Goal: Task Accomplishment & Management: Use online tool/utility

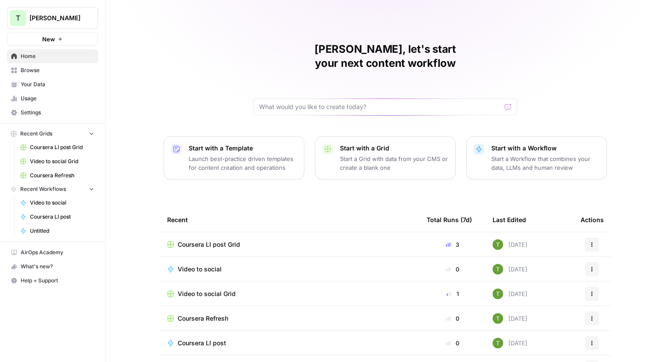
click at [34, 86] on span "Your Data" at bounding box center [57, 85] width 73 height 8
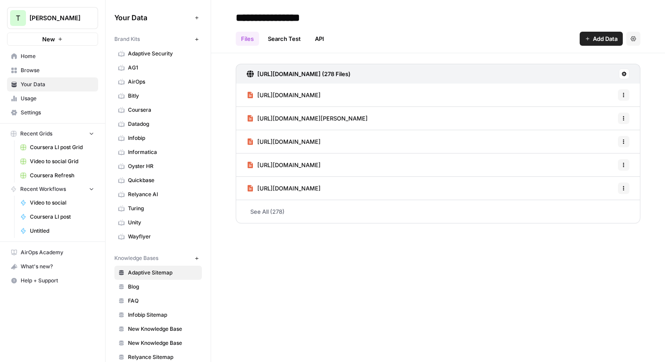
click at [201, 39] on button "New" at bounding box center [196, 39] width 11 height 11
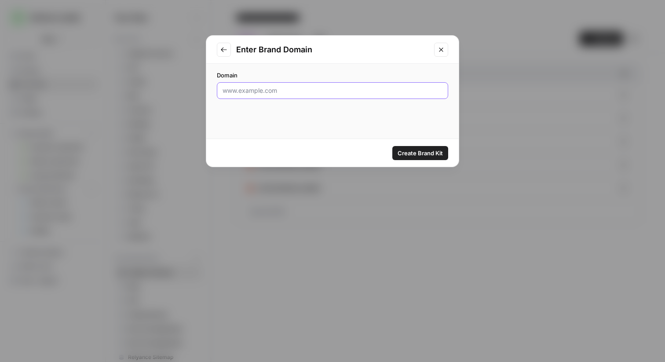
click at [278, 89] on input "Domain" at bounding box center [333, 90] width 220 height 9
paste input "[URL][DOMAIN_NAME]"
type input "[URL][DOMAIN_NAME]"
click button "Create Brand Kit" at bounding box center [421, 153] width 56 height 14
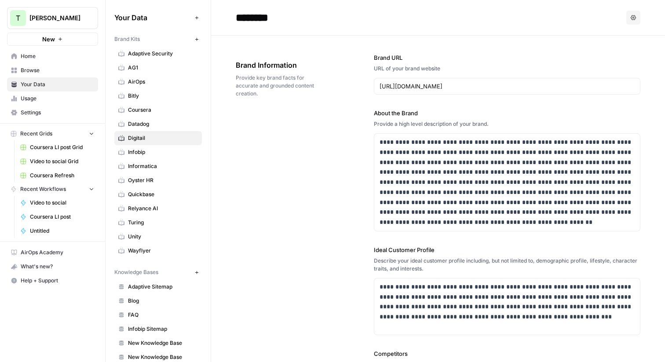
scroll to position [41, 0]
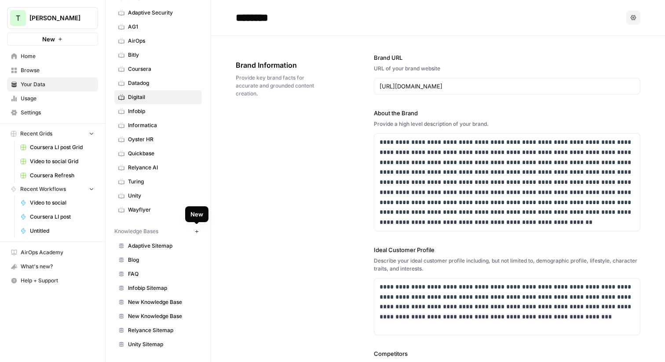
click at [202, 232] on button "New" at bounding box center [196, 231] width 11 height 11
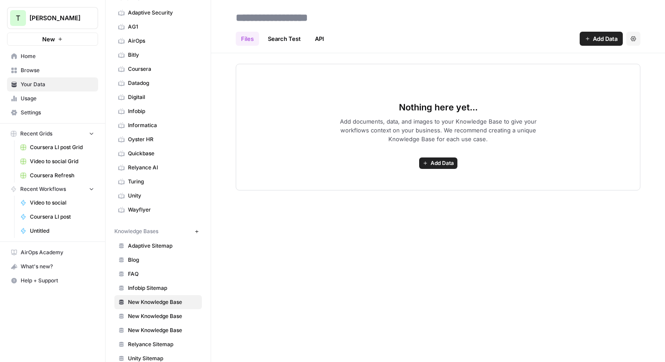
click at [595, 41] on span "Add Data" at bounding box center [605, 38] width 25 height 9
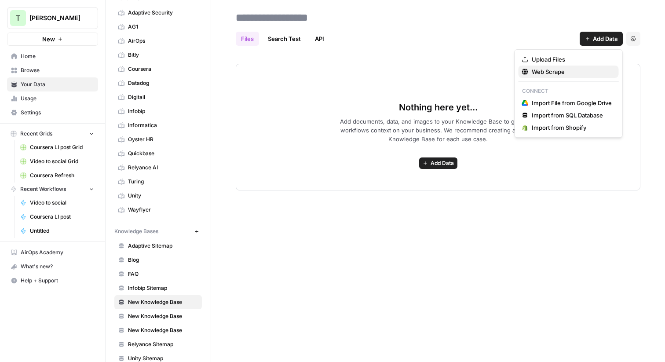
click at [565, 73] on span "Web Scrape" at bounding box center [572, 71] width 80 height 9
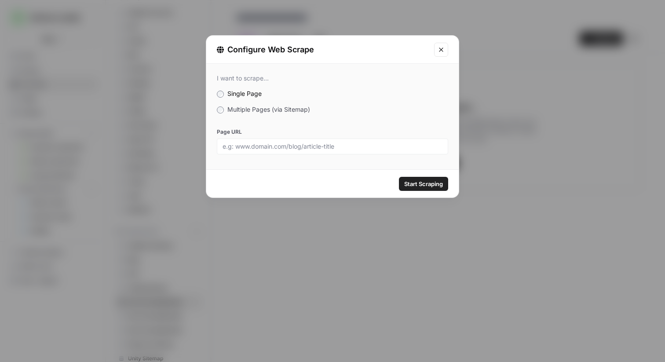
click at [246, 109] on span "Multiple Pages (via Sitemap)" at bounding box center [268, 109] width 83 height 7
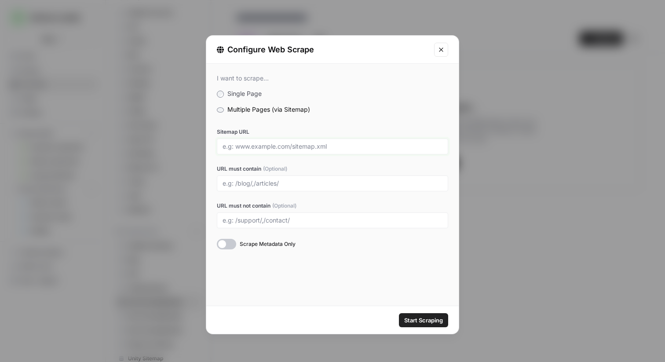
click at [246, 149] on input "Sitemap URL" at bounding box center [333, 147] width 220 height 8
paste input "[URL][DOMAIN_NAME]"
type input "[URL][DOMAIN_NAME]"
click at [399, 313] on button "Start Scraping" at bounding box center [423, 320] width 49 height 14
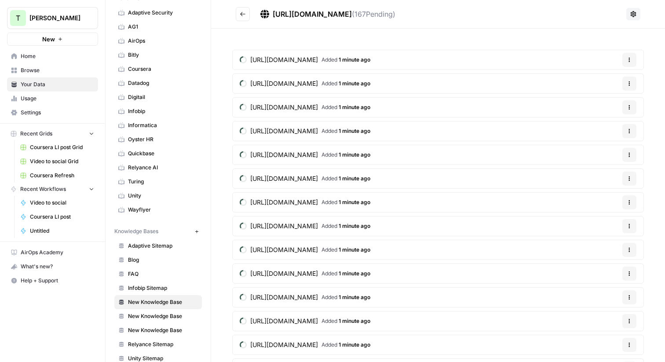
click at [33, 65] on link "Browse" at bounding box center [52, 70] width 91 height 14
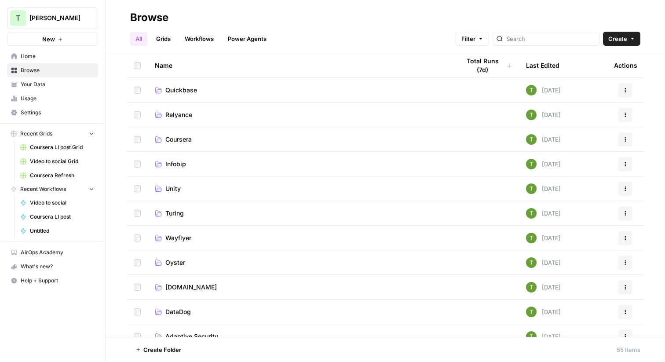
click at [164, 37] on link "Grids" at bounding box center [163, 39] width 25 height 14
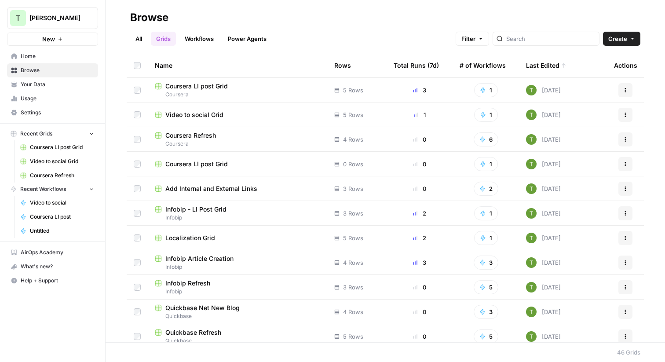
click at [623, 35] on span "Create" at bounding box center [618, 38] width 19 height 9
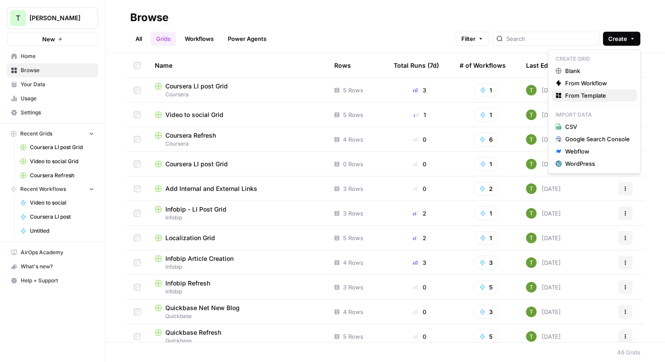
click at [598, 98] on span "From Template" at bounding box center [597, 95] width 65 height 9
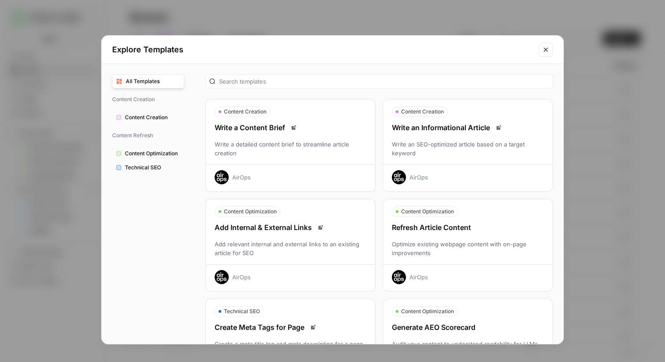
click at [456, 127] on div "Write an Informational Article" at bounding box center [467, 127] width 169 height 11
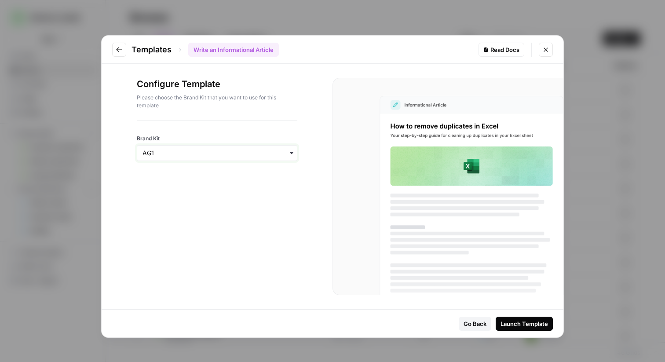
click at [202, 149] on input "Brand Kit" at bounding box center [217, 153] width 149 height 9
click at [162, 257] on div "Digitail" at bounding box center [217, 262] width 160 height 17
click at [532, 319] on div "Launch Template" at bounding box center [525, 323] width 48 height 9
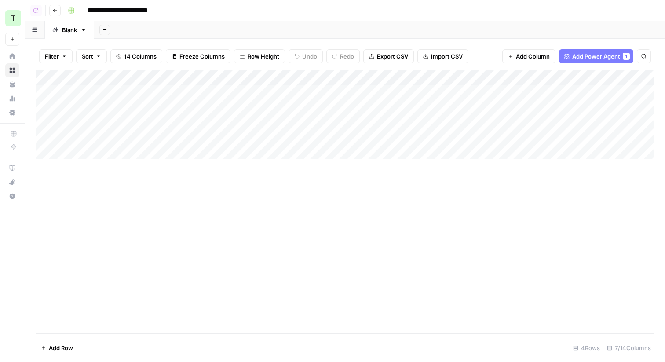
click at [289, 75] on div "Add Column" at bounding box center [345, 114] width 619 height 89
click at [319, 96] on span "All Rows" at bounding box center [320, 98] width 55 height 9
click at [493, 76] on div "Add Column" at bounding box center [345, 114] width 619 height 89
click at [514, 99] on span "All Rows" at bounding box center [524, 98] width 55 height 9
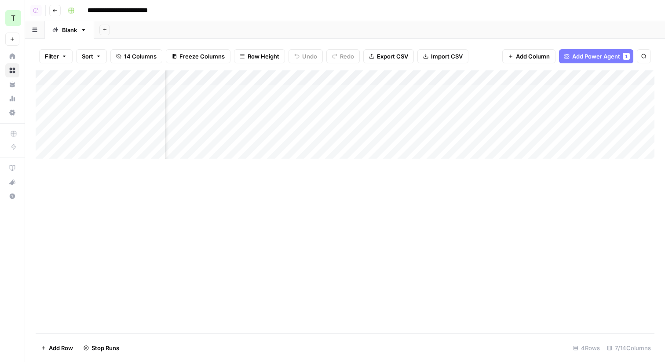
click at [560, 77] on div "Add Column" at bounding box center [345, 114] width 619 height 89
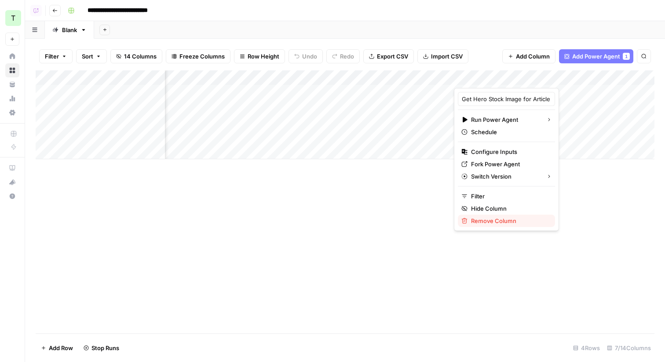
click at [478, 222] on span "Remove Column" at bounding box center [509, 220] width 77 height 9
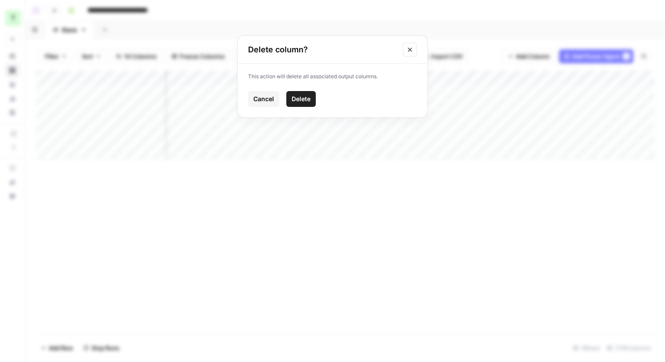
click at [299, 98] on span "Delete" at bounding box center [301, 99] width 19 height 9
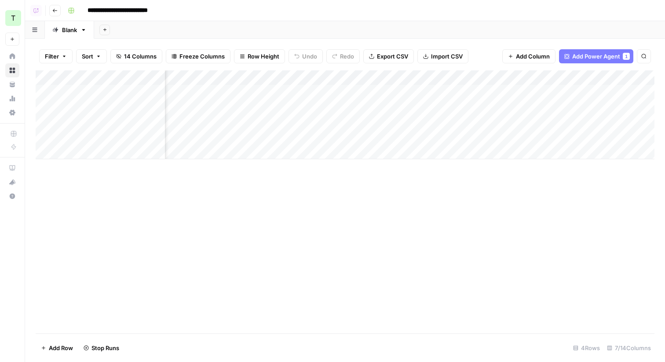
scroll to position [0, 0]
click at [290, 122] on div "Add Column" at bounding box center [345, 114] width 619 height 89
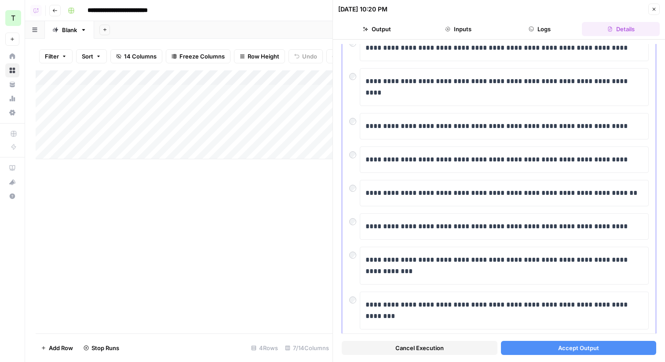
scroll to position [115, 0]
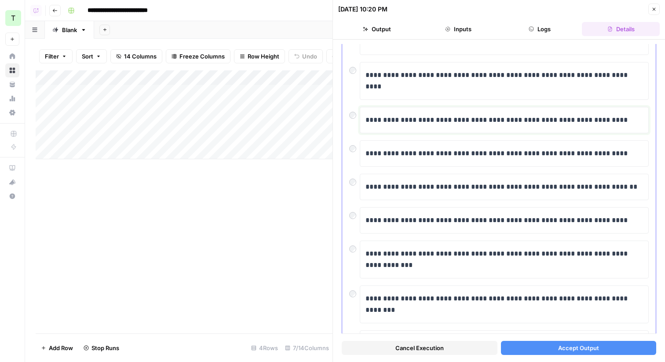
click at [404, 119] on p "**********" at bounding box center [505, 119] width 278 height 11
click at [610, 348] on button "Accept Output" at bounding box center [579, 348] width 156 height 14
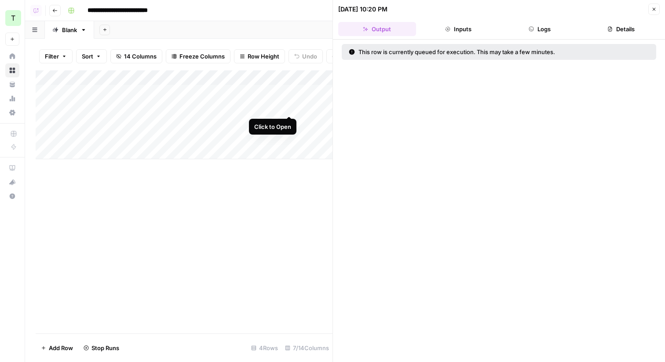
click at [289, 107] on div "Add Column" at bounding box center [184, 114] width 297 height 89
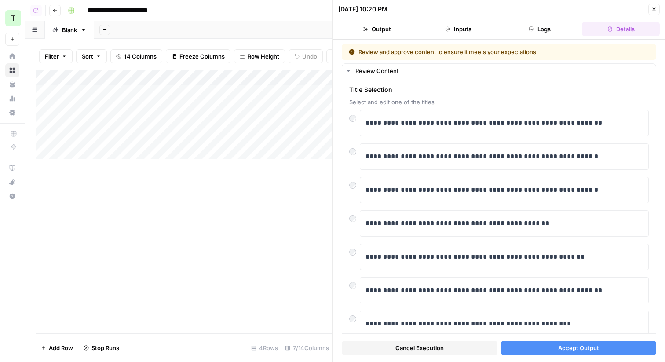
click at [610, 349] on button "Accept Output" at bounding box center [579, 348] width 156 height 14
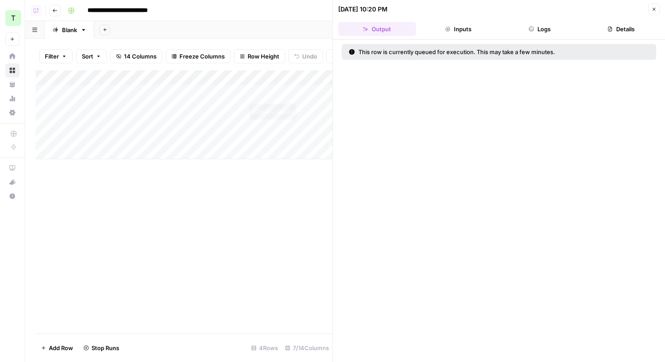
click at [289, 91] on div "Add Column" at bounding box center [184, 114] width 297 height 89
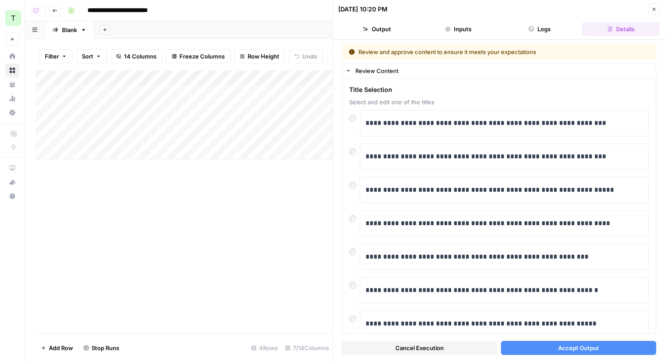
click at [556, 350] on button "Accept Output" at bounding box center [579, 348] width 156 height 14
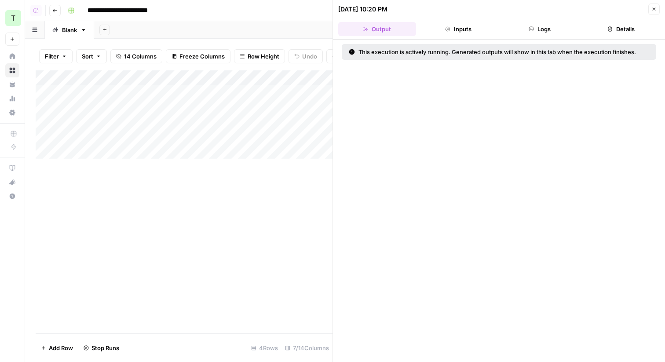
click at [658, 8] on button "Close" at bounding box center [654, 9] width 11 height 11
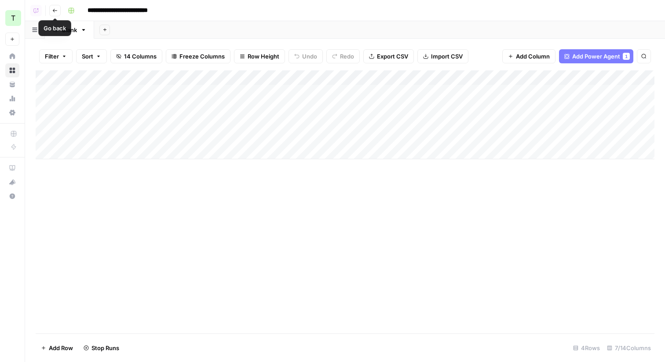
click at [52, 7] on button "Go back" at bounding box center [54, 10] width 11 height 11
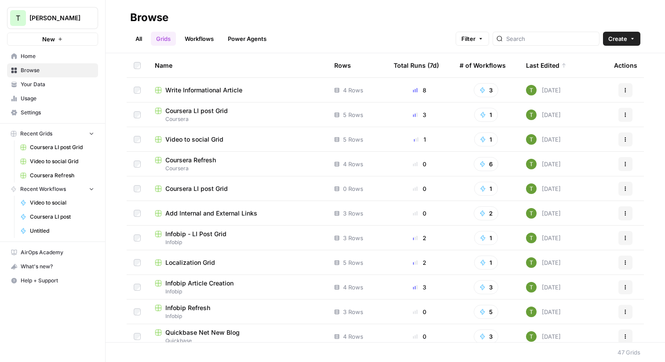
click at [183, 86] on span "Write Informational Article" at bounding box center [203, 90] width 77 height 9
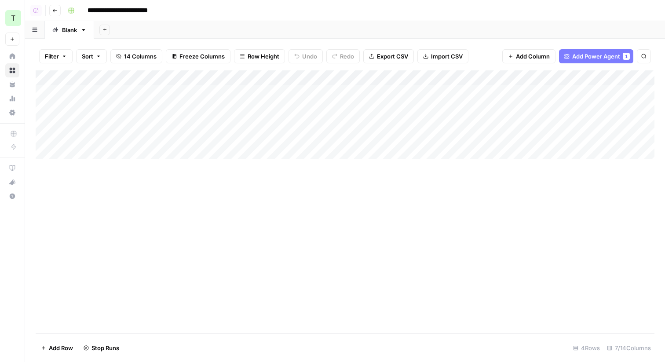
click at [125, 9] on input "**********" at bounding box center [127, 11] width 86 height 14
type input "**********"
click at [248, 27] on div "Add Sheet" at bounding box center [379, 30] width 571 height 18
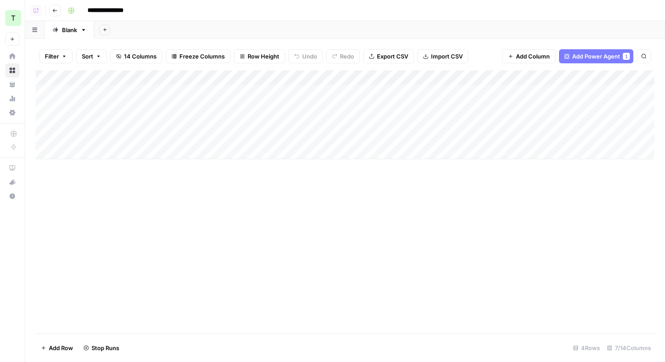
click at [55, 12] on icon "button" at bounding box center [54, 10] width 5 height 5
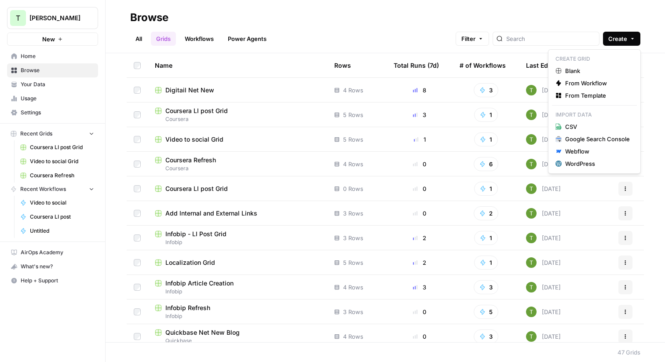
click at [630, 37] on icon "button" at bounding box center [632, 38] width 5 height 5
click at [594, 92] on span "From Template" at bounding box center [597, 95] width 65 height 9
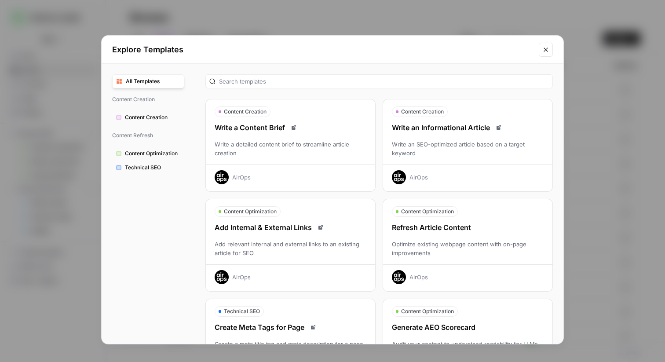
click at [464, 242] on div "Optimize existing webpage content with on-page improvements" at bounding box center [467, 249] width 169 height 18
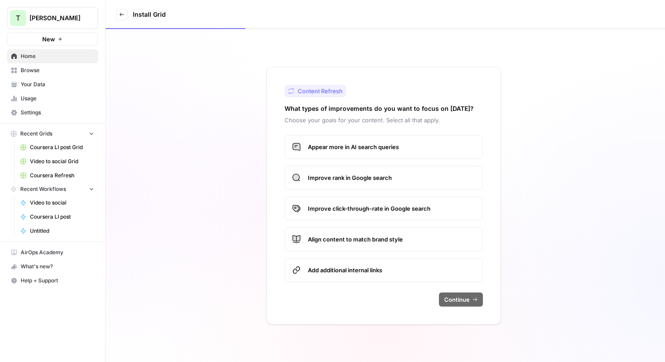
click at [352, 150] on span "Appear more in AI search queries" at bounding box center [392, 147] width 168 height 9
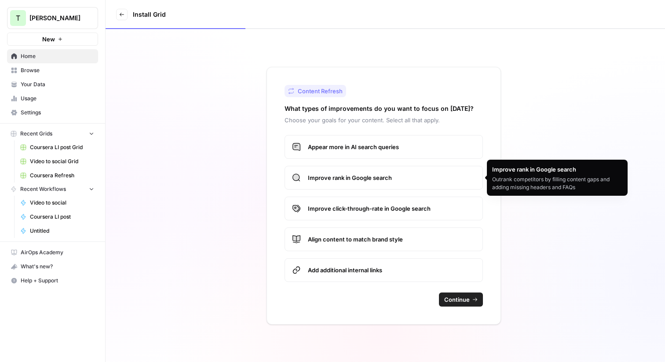
click at [352, 178] on span "Improve rank in Google search" at bounding box center [392, 177] width 168 height 9
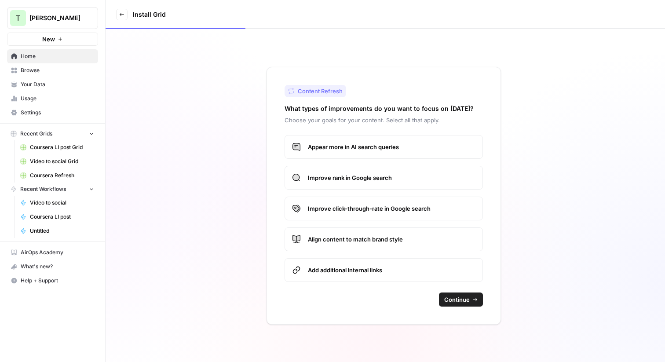
click at [451, 301] on span "Continue" at bounding box center [457, 299] width 26 height 9
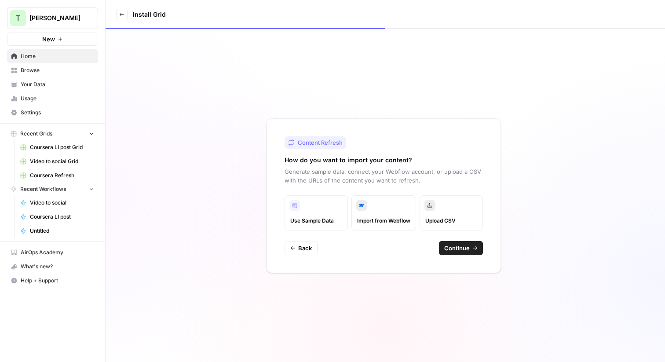
click at [458, 251] on span "Continue" at bounding box center [457, 248] width 26 height 9
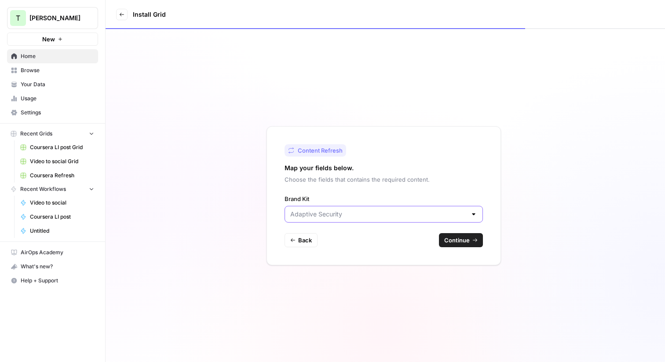
click at [396, 214] on input "Brand Kit" at bounding box center [378, 214] width 176 height 9
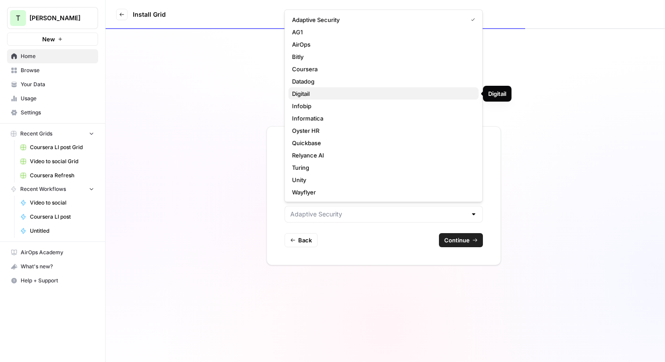
click at [313, 91] on span "Digitail" at bounding box center [382, 93] width 180 height 9
type input "Digitail"
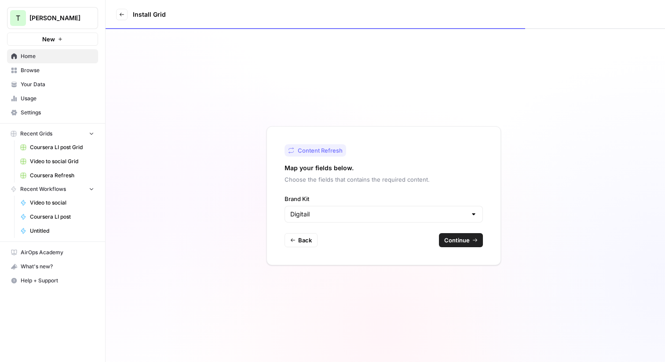
click at [455, 242] on span "Continue" at bounding box center [457, 240] width 26 height 9
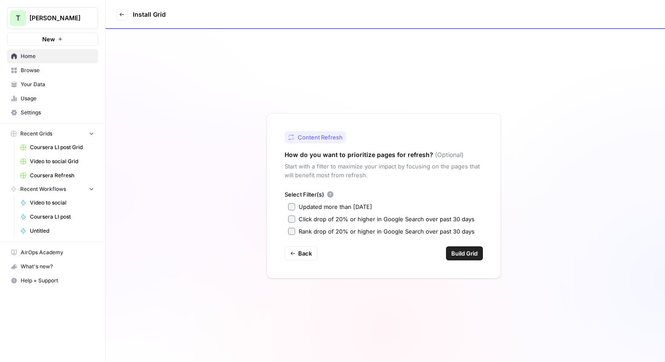
click at [468, 247] on button "Build Grid" at bounding box center [464, 253] width 37 height 14
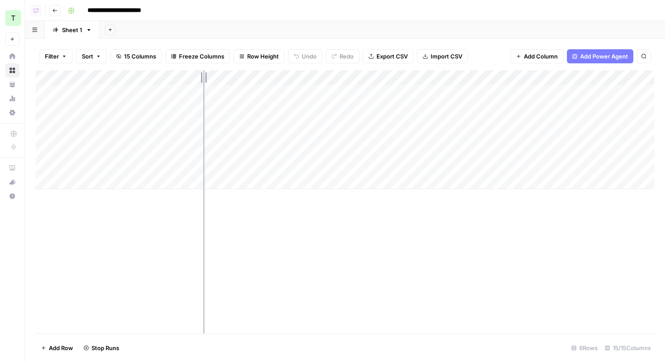
drag, startPoint x: 128, startPoint y: 77, endPoint x: 231, endPoint y: 79, distance: 102.5
click at [232, 79] on div "Add Column" at bounding box center [345, 129] width 619 height 119
click at [304, 92] on div "Add Column" at bounding box center [345, 129] width 619 height 119
click at [45, 93] on div "Add Column" at bounding box center [345, 129] width 619 height 119
click at [45, 348] on span "Delete 1 Row" at bounding box center [58, 348] width 35 height 9
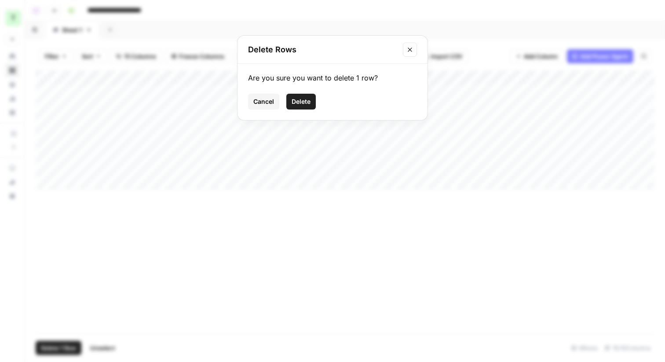
click at [297, 104] on span "Delete" at bounding box center [301, 101] width 19 height 9
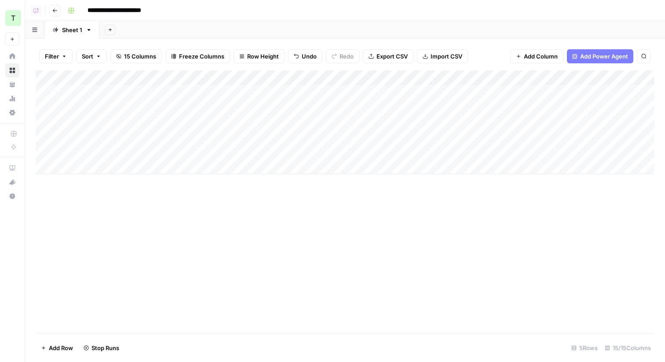
click at [44, 92] on div "Add Column" at bounding box center [345, 122] width 619 height 104
click at [301, 90] on div "Add Column" at bounding box center [345, 122] width 619 height 104
click at [45, 92] on div "Add Column" at bounding box center [345, 122] width 619 height 104
click at [52, 351] on span "Delete 1 Row" at bounding box center [58, 348] width 35 height 9
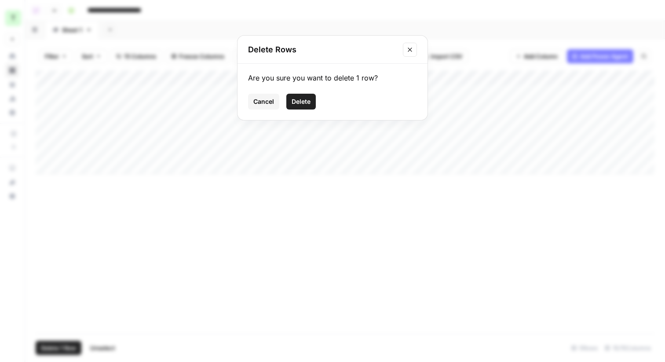
click at [302, 101] on span "Delete" at bounding box center [301, 101] width 19 height 9
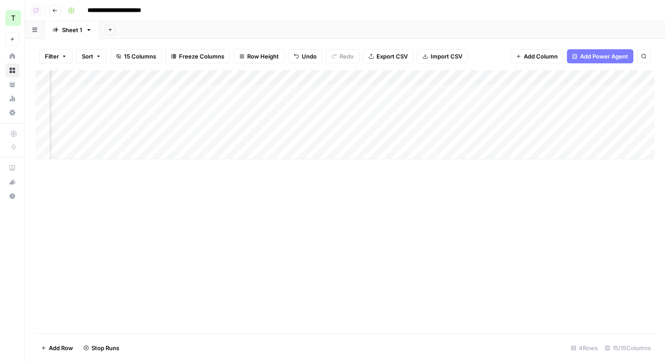
scroll to position [0, 469]
click at [52, 11] on icon "button" at bounding box center [54, 10] width 5 height 5
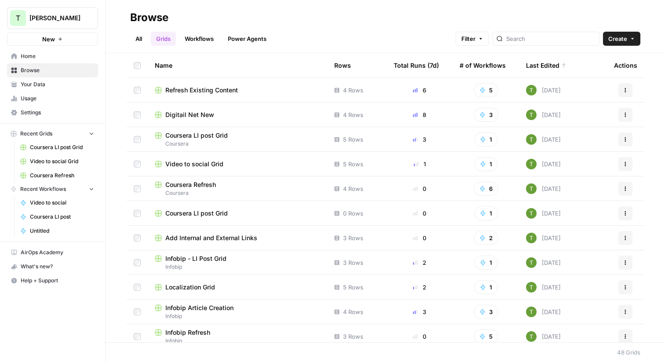
click at [182, 92] on span "Refresh Existing Content" at bounding box center [201, 90] width 73 height 9
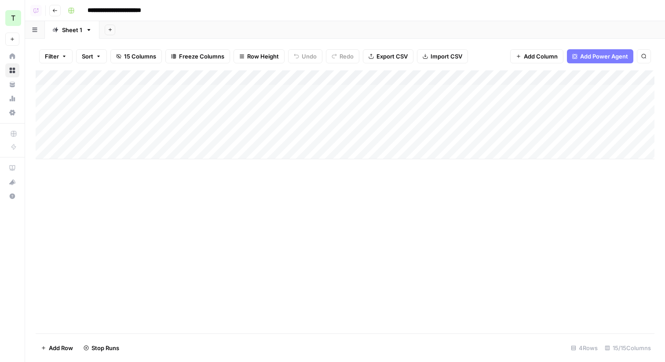
click at [118, 9] on input "**********" at bounding box center [125, 11] width 82 height 14
click at [118, 10] on input "**********" at bounding box center [125, 11] width 82 height 14
type input "**********"
click at [186, 21] on div "Add Sheet" at bounding box center [382, 30] width 566 height 18
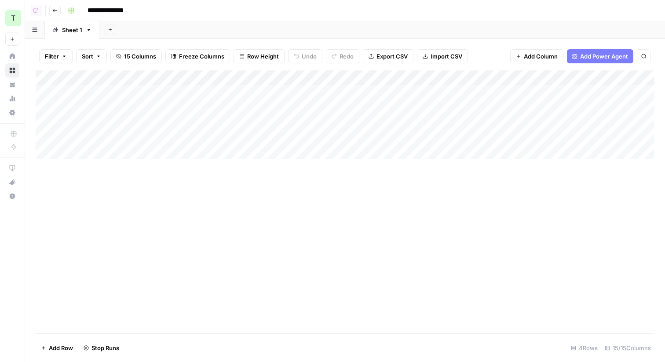
click at [53, 17] on header "**********" at bounding box center [345, 10] width 640 height 21
click at [56, 14] on button "Go back" at bounding box center [54, 10] width 11 height 11
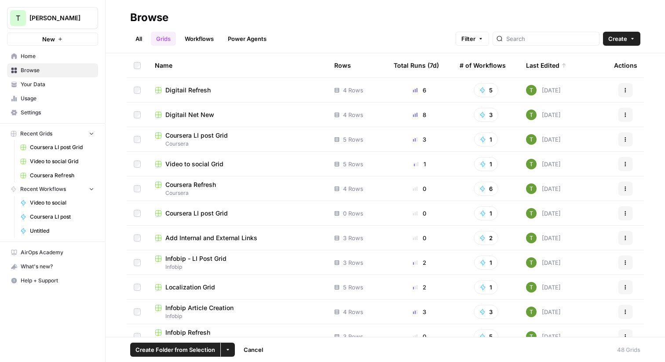
click at [183, 352] on span "Create Folder from Selection" at bounding box center [176, 349] width 80 height 9
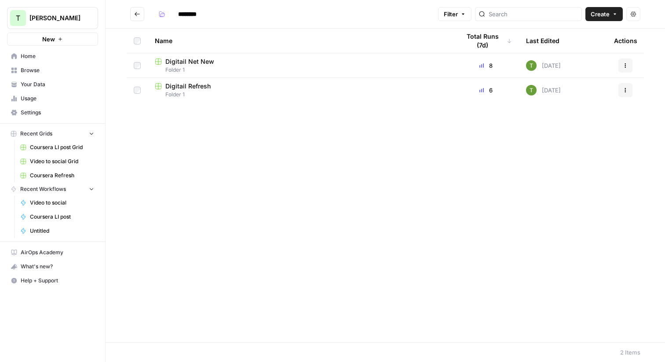
click at [188, 15] on input "********" at bounding box center [198, 14] width 49 height 14
click at [188, 17] on input "********" at bounding box center [198, 14] width 49 height 14
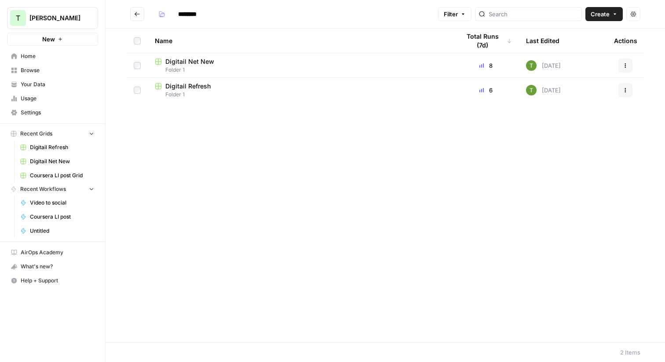
click at [188, 17] on input "********" at bounding box center [198, 14] width 49 height 14
type input "********"
click at [290, 19] on h2 "********" at bounding box center [282, 14] width 304 height 14
click at [135, 12] on icon "Go back" at bounding box center [137, 14] width 6 height 6
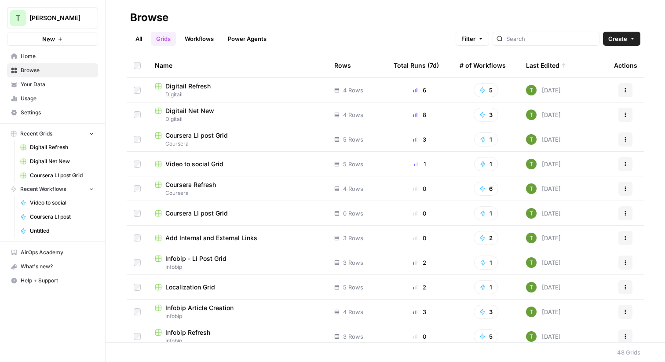
click at [216, 109] on div "Digitail Net New" at bounding box center [237, 110] width 165 height 9
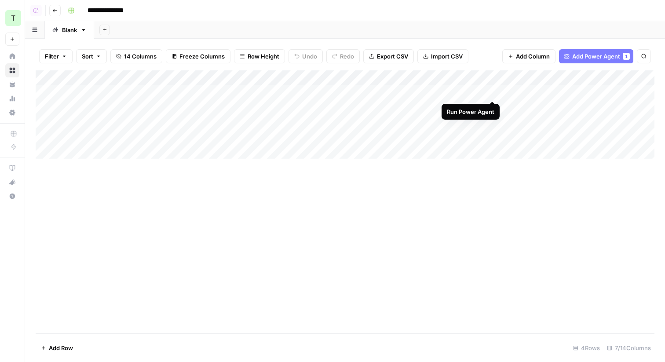
click at [492, 93] on div "Add Column" at bounding box center [345, 114] width 619 height 89
click at [495, 109] on div "Add Column" at bounding box center [345, 114] width 619 height 89
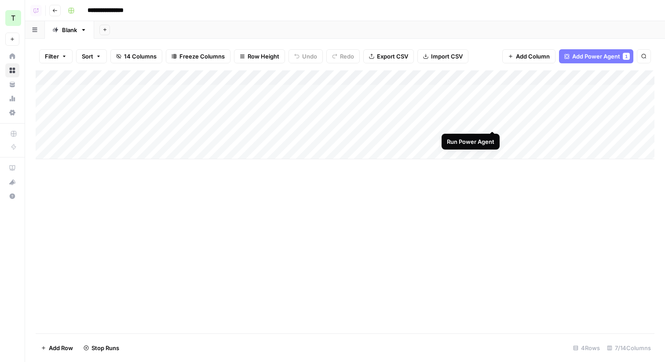
click at [494, 121] on div "Add Column" at bounding box center [345, 114] width 619 height 89
click at [54, 11] on icon "button" at bounding box center [55, 11] width 4 height 4
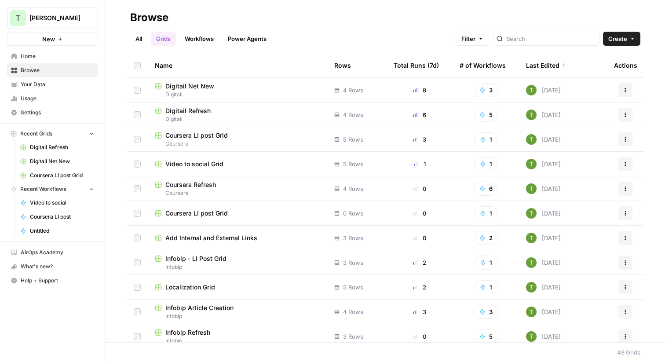
click at [217, 118] on span "Digitail" at bounding box center [237, 119] width 165 height 8
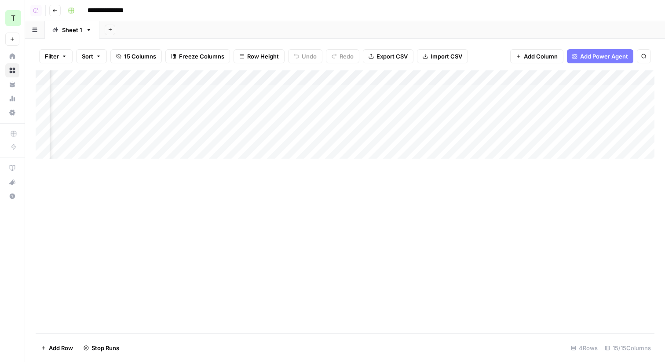
scroll to position [0, 153]
click at [516, 92] on div "Add Column" at bounding box center [345, 114] width 619 height 89
click at [513, 106] on div "Add Column" at bounding box center [345, 114] width 619 height 89
click at [509, 136] on div "Add Column" at bounding box center [345, 114] width 619 height 89
click at [511, 122] on div "Add Column" at bounding box center [345, 114] width 619 height 89
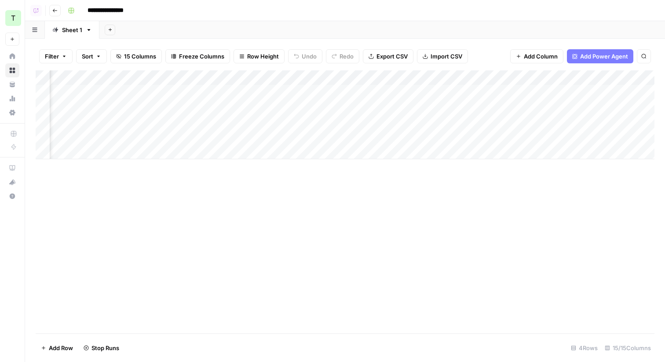
scroll to position [0, 520]
click at [55, 7] on button "Go back" at bounding box center [54, 10] width 11 height 11
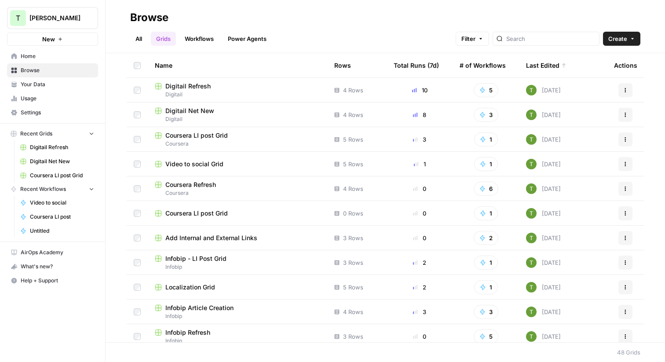
click at [191, 107] on span "Digitail Net New" at bounding box center [189, 110] width 49 height 9
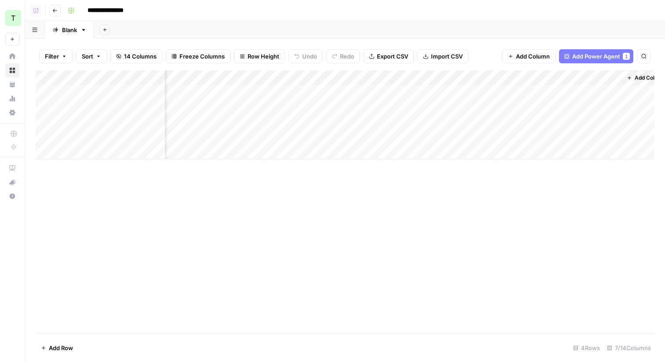
scroll to position [0, 178]
click at [506, 76] on div "Add Column" at bounding box center [345, 114] width 619 height 89
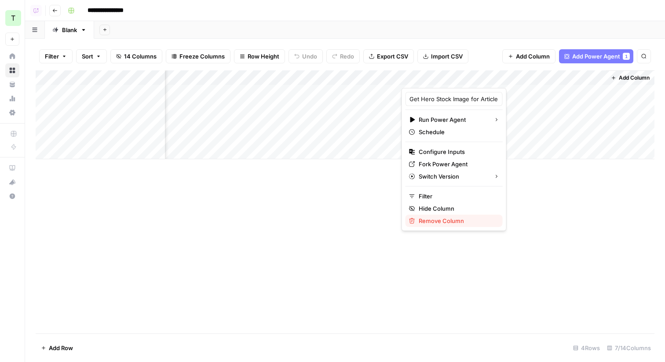
click at [429, 224] on span "Remove Column" at bounding box center [457, 220] width 77 height 9
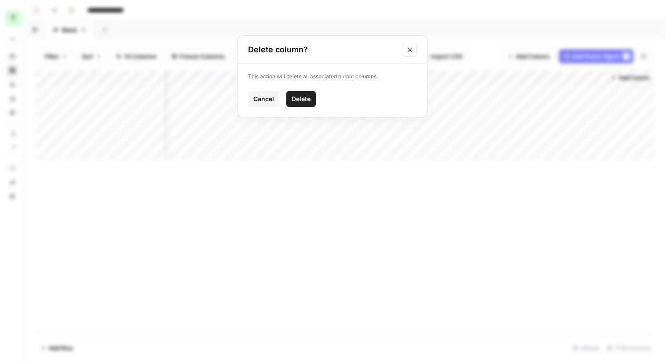
click at [296, 95] on span "Delete" at bounding box center [301, 99] width 19 height 9
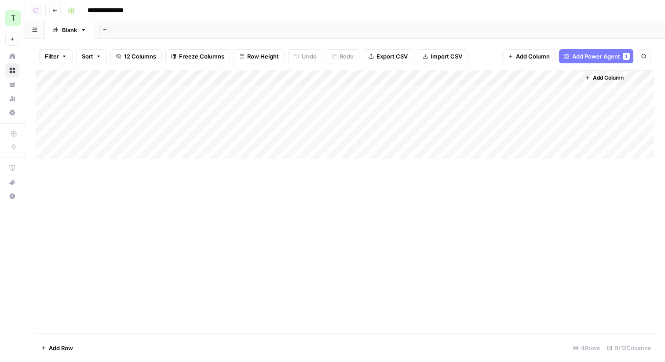
scroll to position [0, 0]
click at [595, 77] on span "Add Column" at bounding box center [608, 78] width 31 height 8
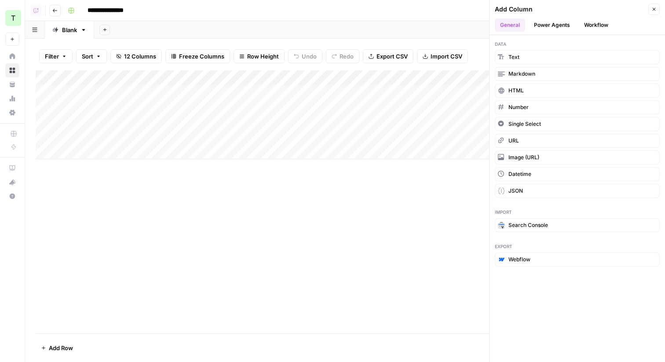
click at [552, 23] on button "Power Agents" at bounding box center [552, 24] width 47 height 13
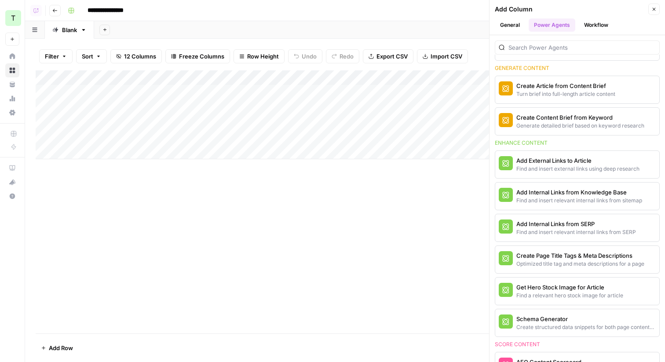
scroll to position [253, 0]
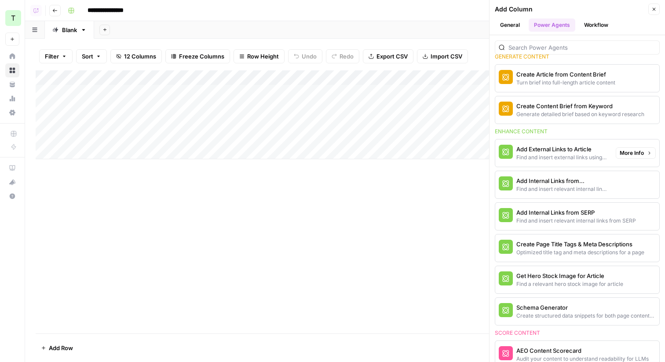
click at [553, 185] on div "Find and insert relevant internal links from sitemap" at bounding box center [563, 189] width 92 height 8
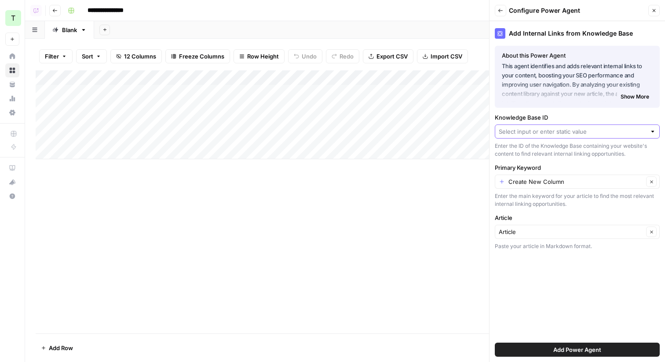
click at [576, 132] on input "Knowledge Base ID" at bounding box center [572, 131] width 147 height 9
click at [412, 217] on div "Add Column" at bounding box center [345, 201] width 619 height 263
click at [655, 9] on icon "button" at bounding box center [654, 10] width 5 height 5
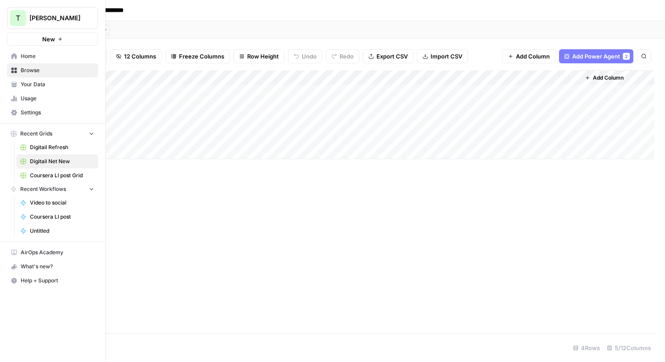
click at [25, 81] on span "Your Data" at bounding box center [57, 85] width 73 height 8
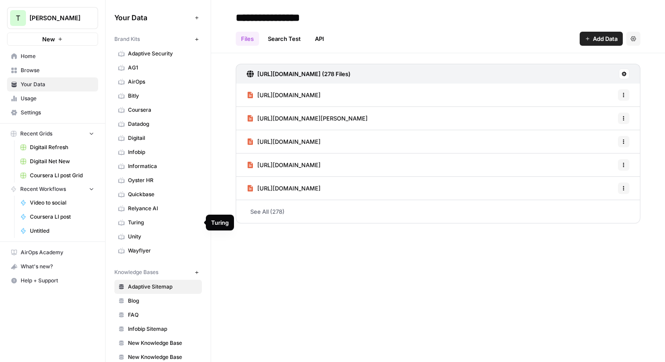
scroll to position [55, 0]
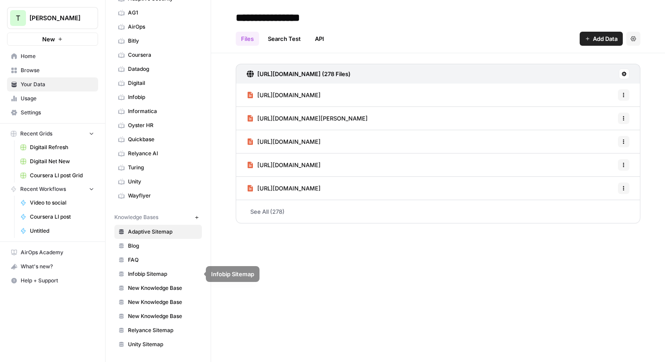
click at [152, 290] on span "New Knowledge Base" at bounding box center [163, 288] width 70 height 8
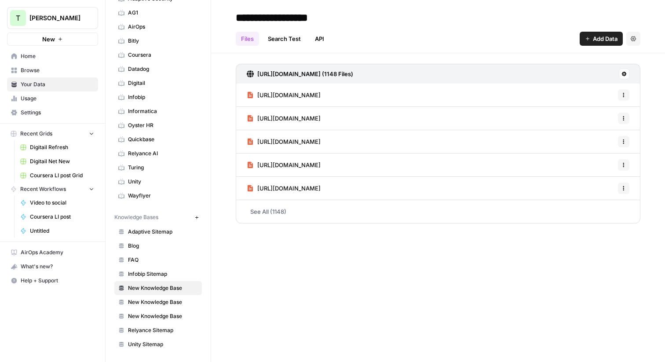
click at [264, 15] on input "**********" at bounding box center [302, 18] width 141 height 18
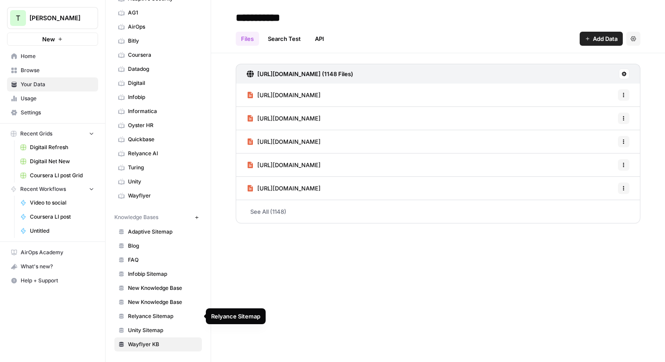
type input "**********"
click at [149, 304] on span "New Knowledge Base" at bounding box center [163, 302] width 70 height 8
click at [280, 19] on input "**********" at bounding box center [302, 18] width 141 height 18
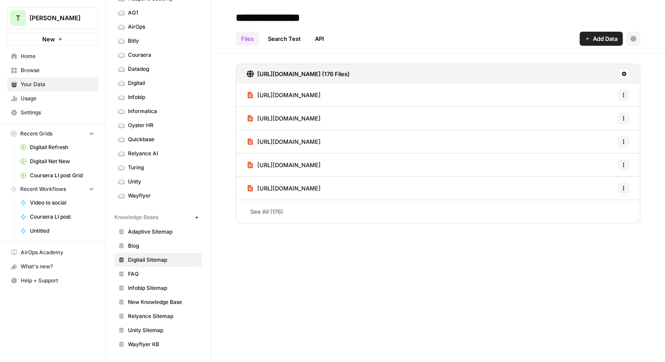
type input "**********"
click at [498, 22] on h2 "**********" at bounding box center [438, 18] width 405 height 14
click at [22, 55] on span "Home" at bounding box center [57, 56] width 73 height 8
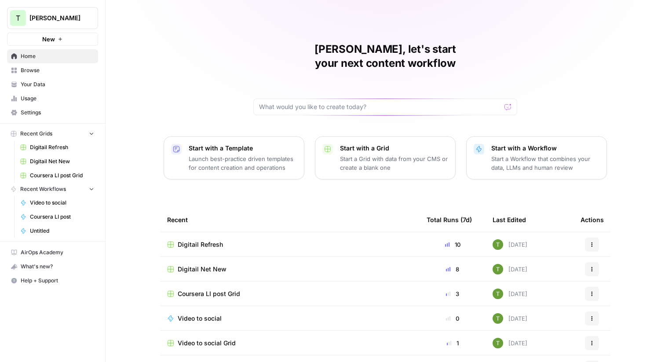
click at [21, 69] on span "Browse" at bounding box center [57, 70] width 73 height 8
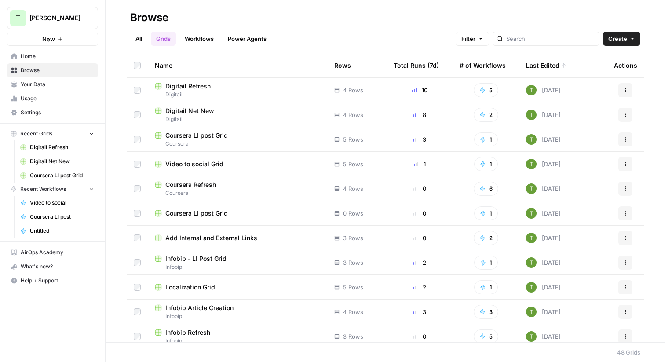
click at [199, 118] on span "Digitail" at bounding box center [237, 119] width 165 height 8
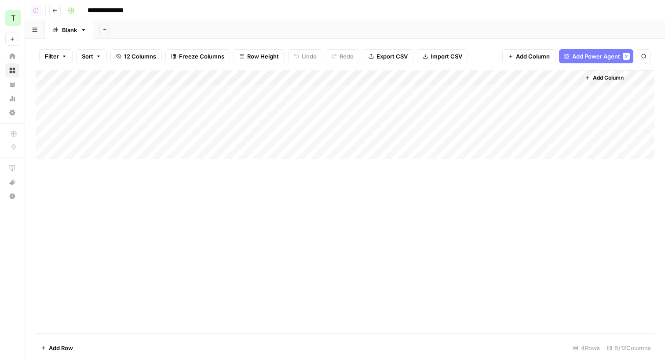
click at [605, 76] on span "Add Column" at bounding box center [608, 78] width 31 height 8
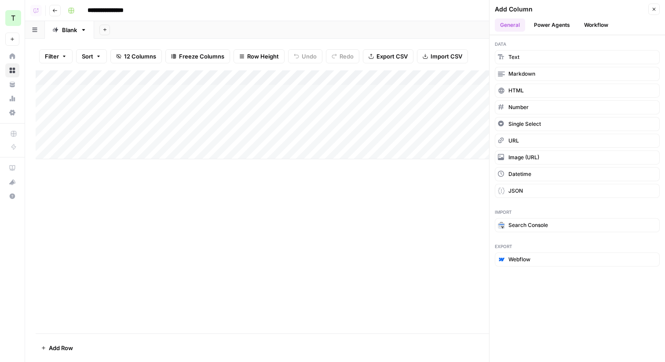
click at [552, 22] on button "Power Agents" at bounding box center [552, 24] width 47 height 13
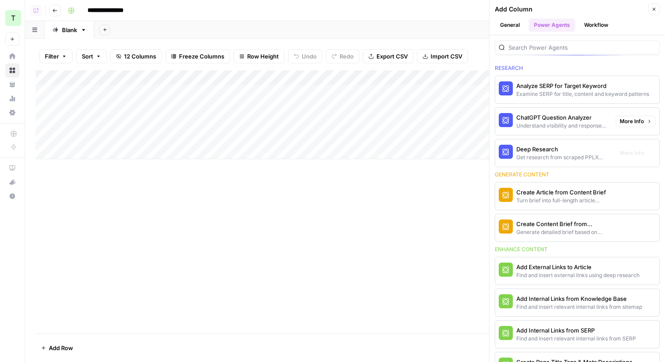
scroll to position [138, 0]
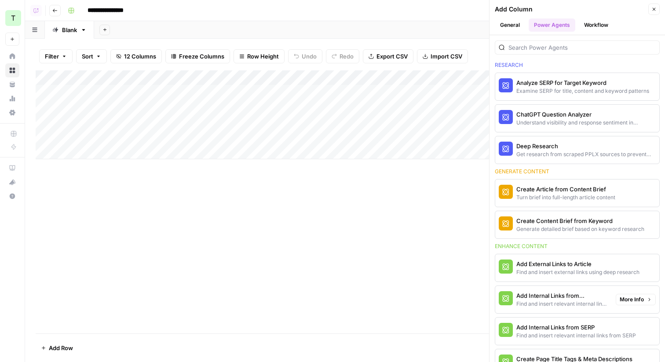
click at [566, 301] on div "Find and insert relevant internal links from sitemap" at bounding box center [563, 304] width 92 height 8
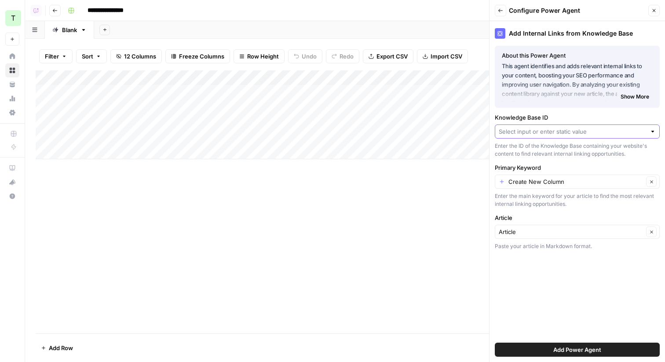
click at [544, 132] on input "Knowledge Base ID" at bounding box center [572, 131] width 147 height 9
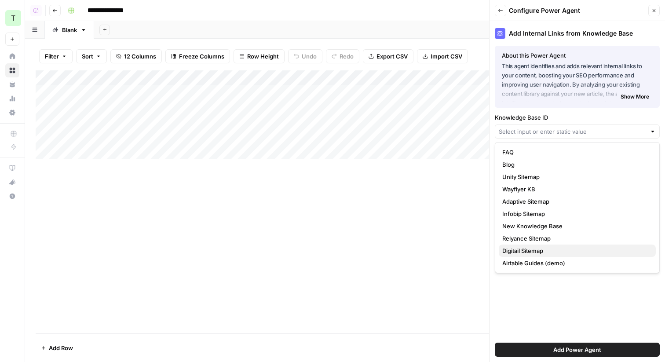
click at [529, 252] on span "Digitail Sitemap" at bounding box center [576, 250] width 147 height 9
type input "Digitail Sitemap"
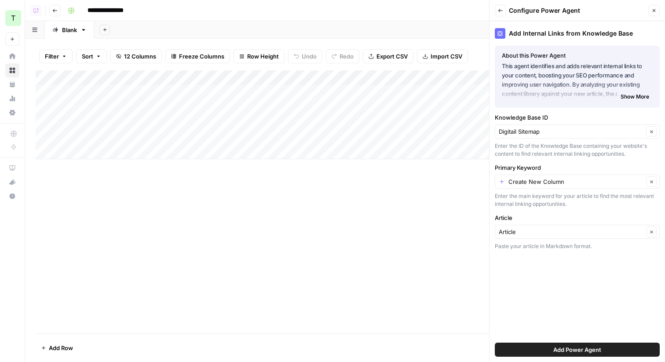
click at [619, 352] on button "Add Power Agent" at bounding box center [577, 350] width 165 height 14
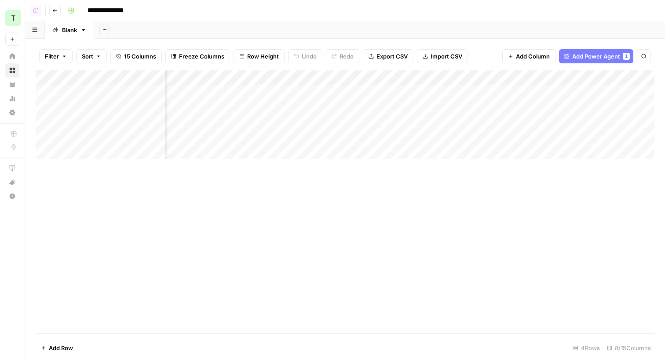
scroll to position [0, 150]
click at [501, 79] on div "Add Column" at bounding box center [345, 114] width 619 height 89
click at [480, 16] on div "**********" at bounding box center [360, 11] width 592 height 14
click at [555, 92] on div "Add Column" at bounding box center [345, 114] width 619 height 89
click at [569, 77] on div "Add Column" at bounding box center [345, 114] width 619 height 89
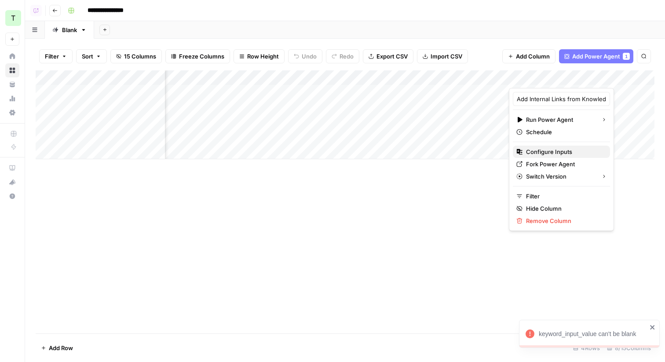
click at [540, 151] on span "Configure Inputs" at bounding box center [564, 151] width 77 height 9
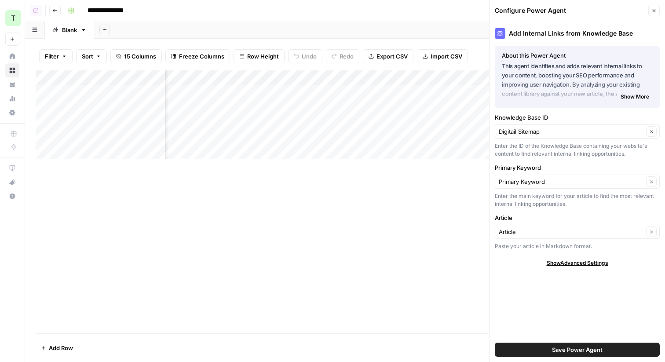
click at [546, 192] on div "Primary Keyword Primary Keyword Clear Enter the main keyword for your article t…" at bounding box center [577, 185] width 165 height 45
click at [553, 183] on input "Primary Keyword" at bounding box center [571, 181] width 145 height 9
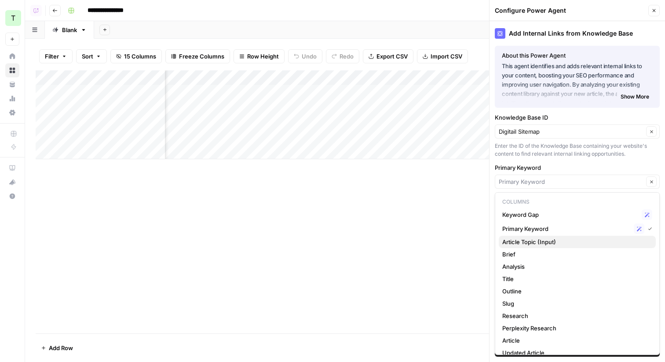
click at [530, 238] on span "Article Topic (Input)" at bounding box center [576, 242] width 147 height 9
type input "Article Topic (Input)"
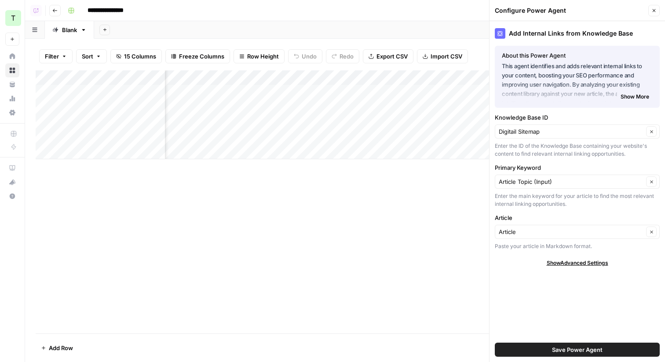
click at [537, 350] on button "Save Power Agent" at bounding box center [577, 350] width 165 height 14
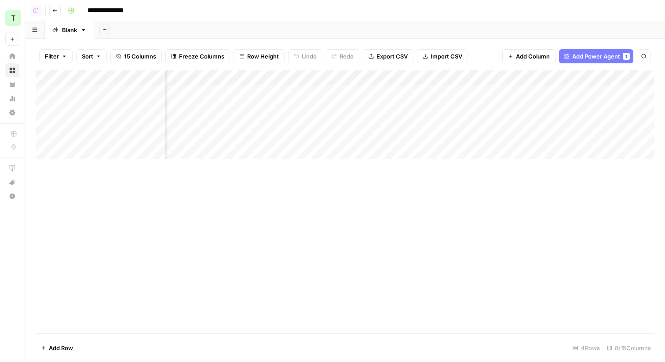
click at [549, 94] on div "Add Column" at bounding box center [345, 114] width 619 height 89
click at [544, 105] on div "Add Column" at bounding box center [345, 114] width 619 height 89
click at [542, 123] on div "Add Column" at bounding box center [345, 114] width 619 height 89
click at [504, 81] on div "Add Column" at bounding box center [345, 114] width 619 height 89
click at [470, 28] on div "Add Sheet" at bounding box center [379, 30] width 571 height 18
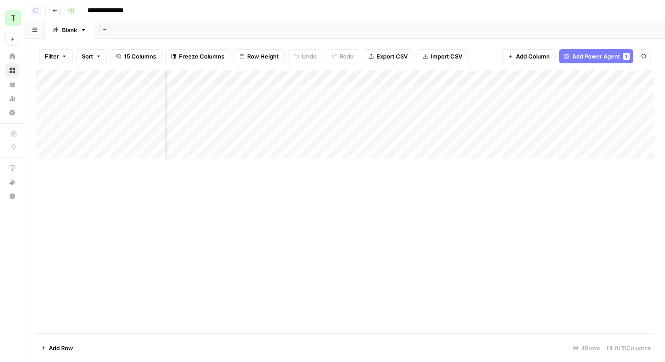
click at [504, 78] on div "Add Column" at bounding box center [345, 114] width 619 height 89
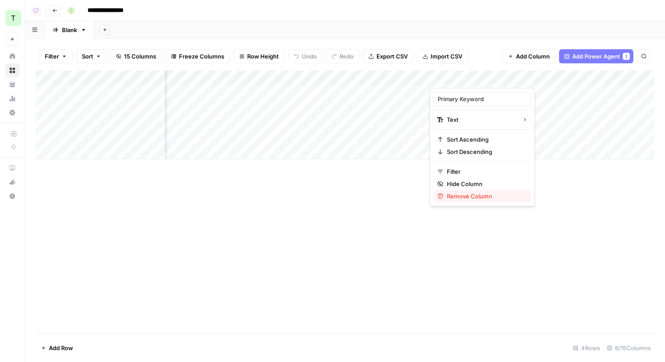
click at [480, 195] on span "Remove Column" at bounding box center [485, 196] width 77 height 9
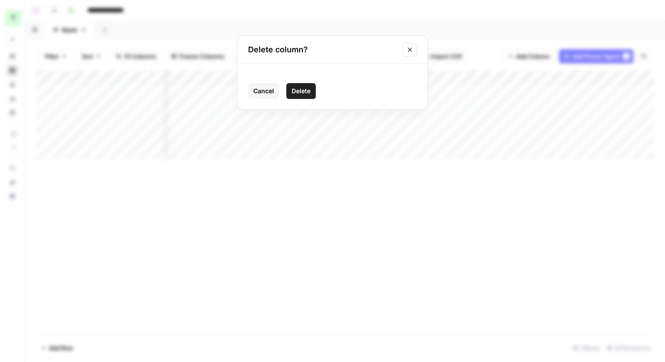
click at [298, 89] on span "Delete" at bounding box center [301, 91] width 19 height 9
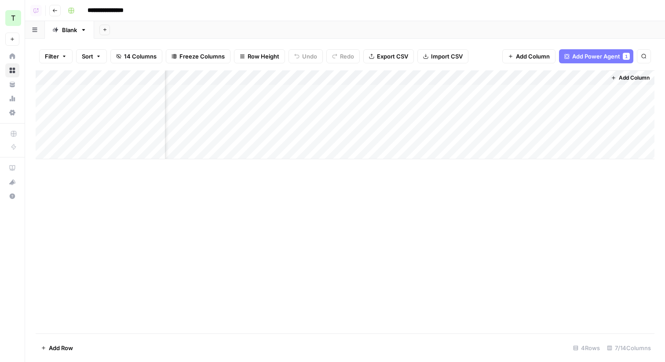
scroll to position [0, 133]
click at [57, 11] on icon "button" at bounding box center [54, 10] width 5 height 5
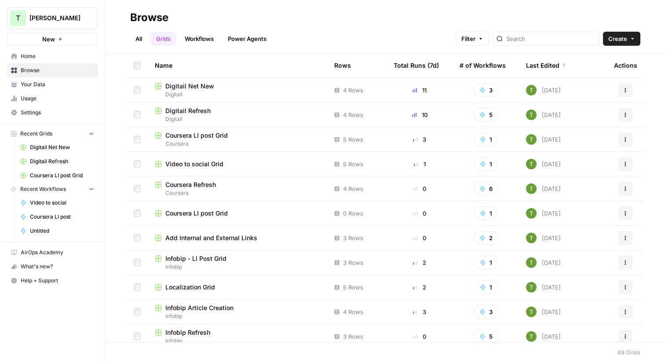
click at [28, 85] on span "Your Data" at bounding box center [57, 85] width 73 height 8
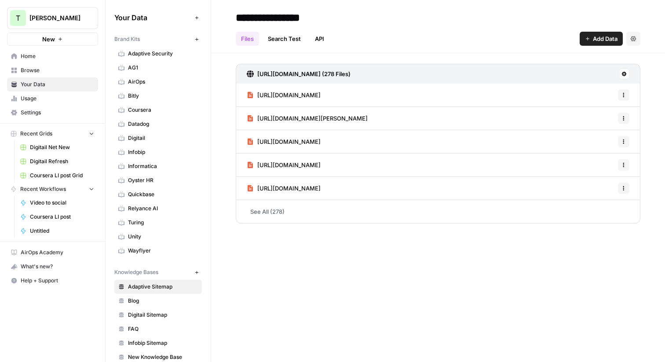
click at [195, 39] on icon "button" at bounding box center [196, 39] width 5 height 5
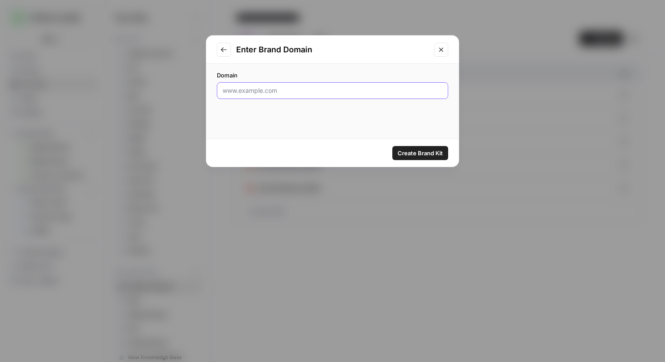
click at [253, 90] on input "Domain" at bounding box center [333, 90] width 220 height 9
paste input "[DOMAIN_NAME]"
click at [249, 94] on input "[DOMAIN_NAME]" at bounding box center [333, 90] width 220 height 9
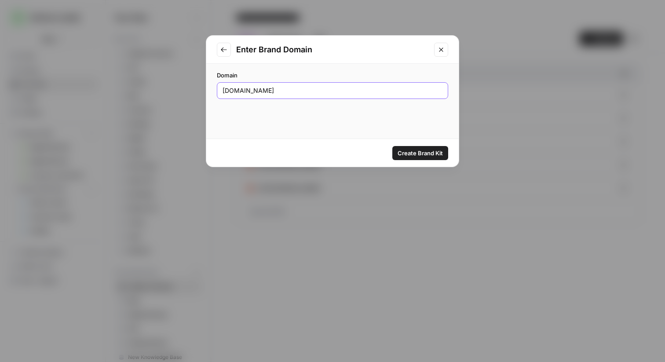
click at [249, 94] on input "[DOMAIN_NAME]" at bounding box center [333, 90] width 220 height 9
paste input "[URL][DOMAIN_NAME]"
type input "[URL][DOMAIN_NAME]"
click at [422, 158] on button "Create Brand Kit" at bounding box center [421, 153] width 56 height 14
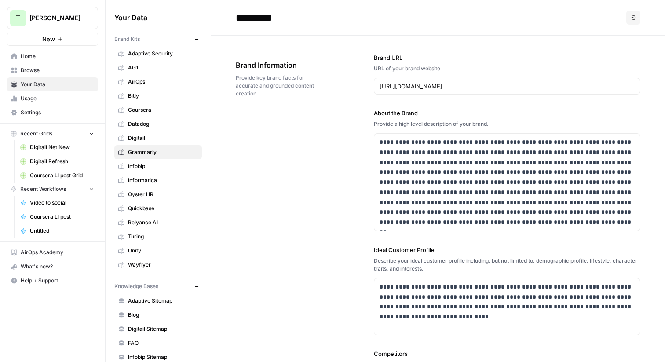
click at [34, 72] on span "Browse" at bounding box center [57, 70] width 73 height 8
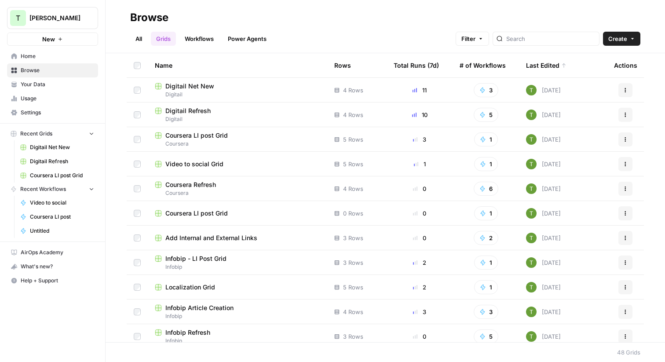
click at [223, 86] on div "Digitail Net New" at bounding box center [237, 86] width 165 height 9
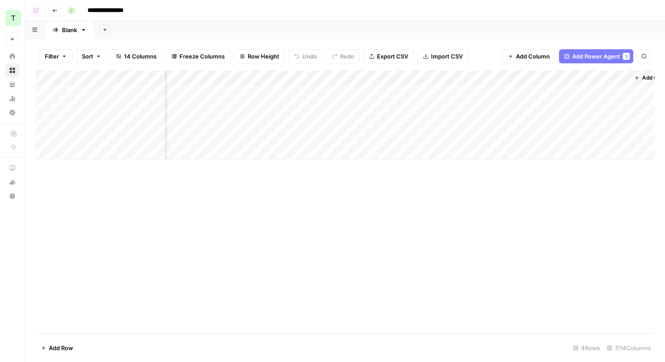
scroll to position [0, 133]
click at [598, 90] on div "Add Column" at bounding box center [345, 114] width 619 height 89
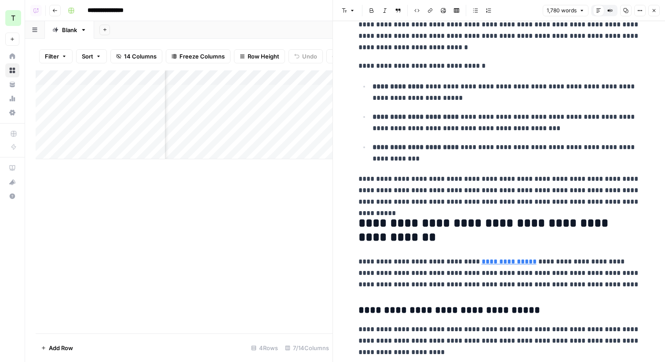
scroll to position [69, 0]
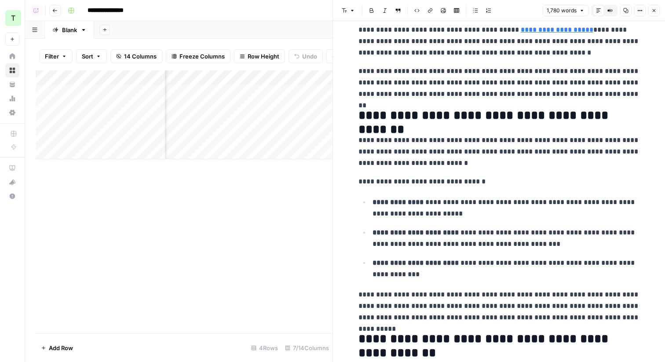
click at [653, 10] on icon "button" at bounding box center [654, 10] width 3 height 3
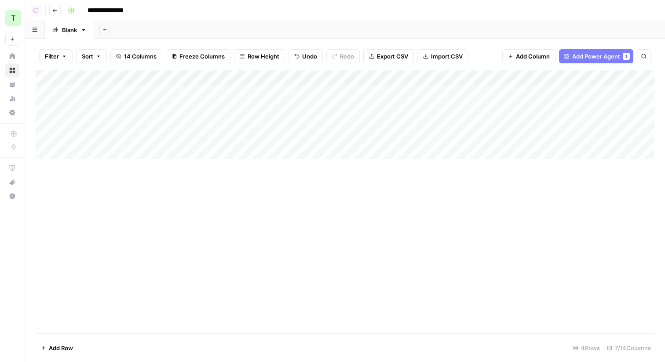
click at [55, 9] on icon "button" at bounding box center [54, 10] width 5 height 5
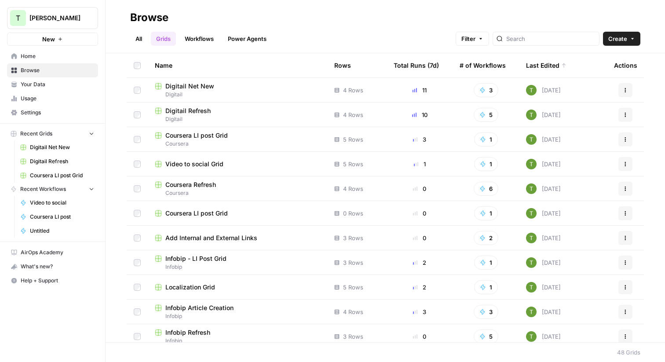
click at [208, 117] on span "Digitail" at bounding box center [237, 119] width 165 height 8
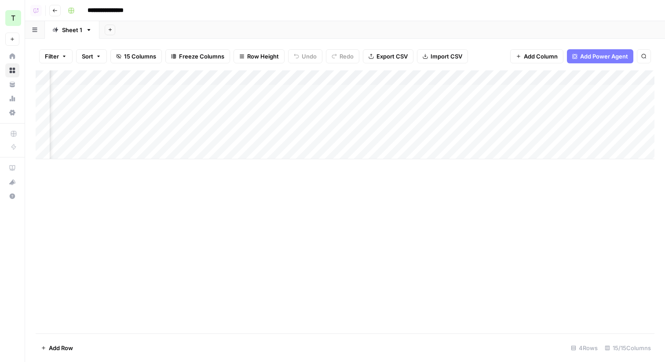
scroll to position [0, 573]
click at [238, 89] on div "Add Column" at bounding box center [345, 114] width 619 height 89
click at [238, 103] on div "Add Column" at bounding box center [345, 114] width 619 height 89
click at [241, 122] on div "Add Column" at bounding box center [345, 114] width 619 height 89
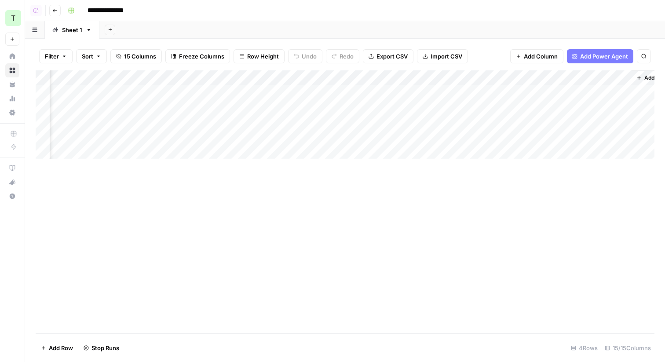
click at [114, 132] on div "Add Column" at bounding box center [345, 114] width 619 height 89
click at [360, 90] on div "Add Column" at bounding box center [345, 114] width 619 height 89
click at [348, 107] on div "Add Column" at bounding box center [345, 114] width 619 height 89
click at [341, 124] on div "Add Column" at bounding box center [345, 114] width 619 height 89
click at [348, 93] on div "Add Column" at bounding box center [345, 114] width 619 height 89
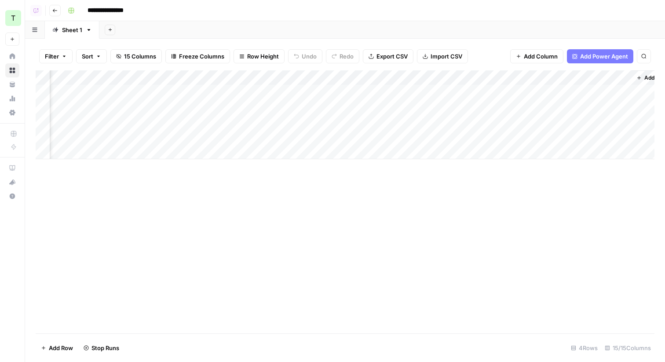
click at [353, 136] on div "Add Column" at bounding box center [345, 114] width 619 height 89
